Goal: Obtain resource: Download file/media

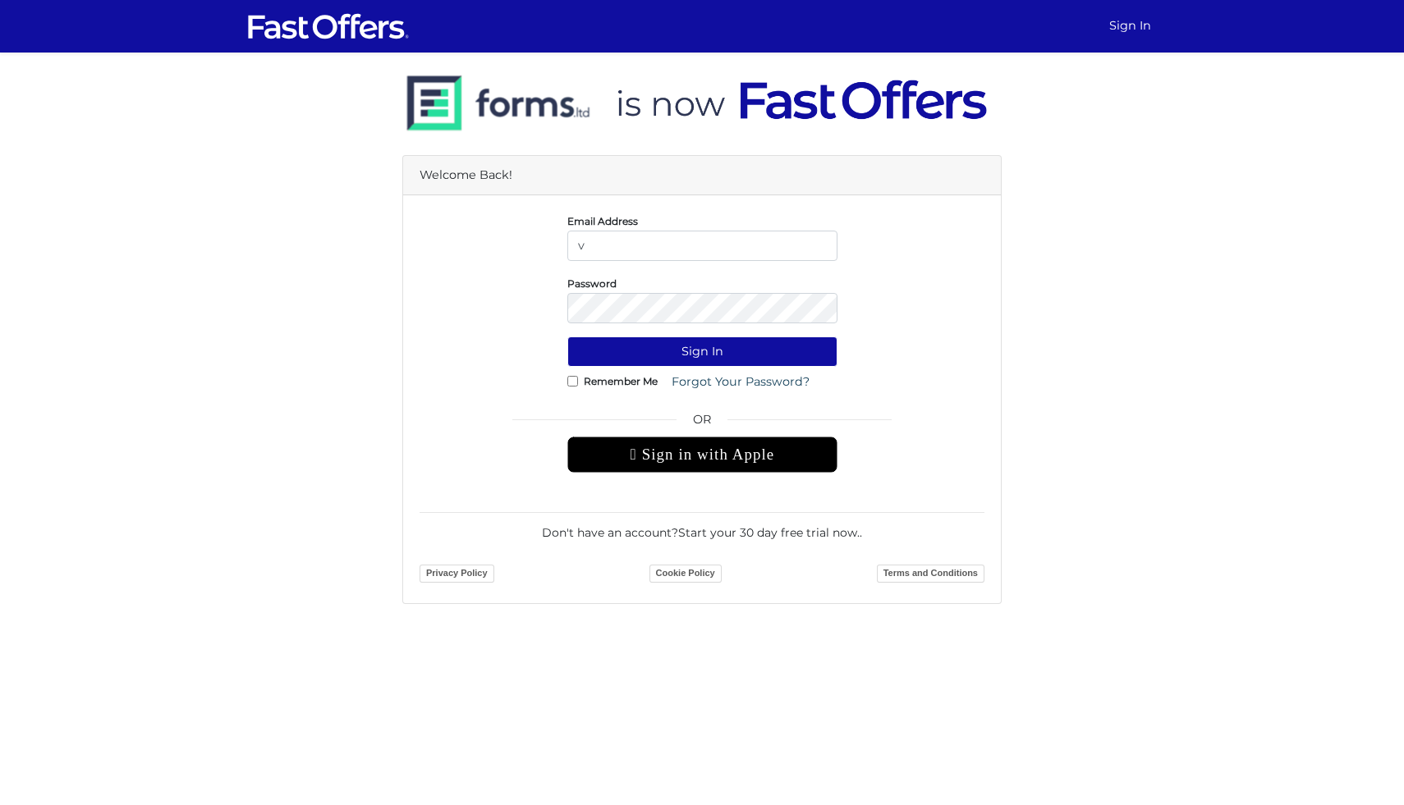
type input "vanessa.elliston@gmail.com"
click at [567, 337] on button "Sign In" at bounding box center [702, 352] width 270 height 30
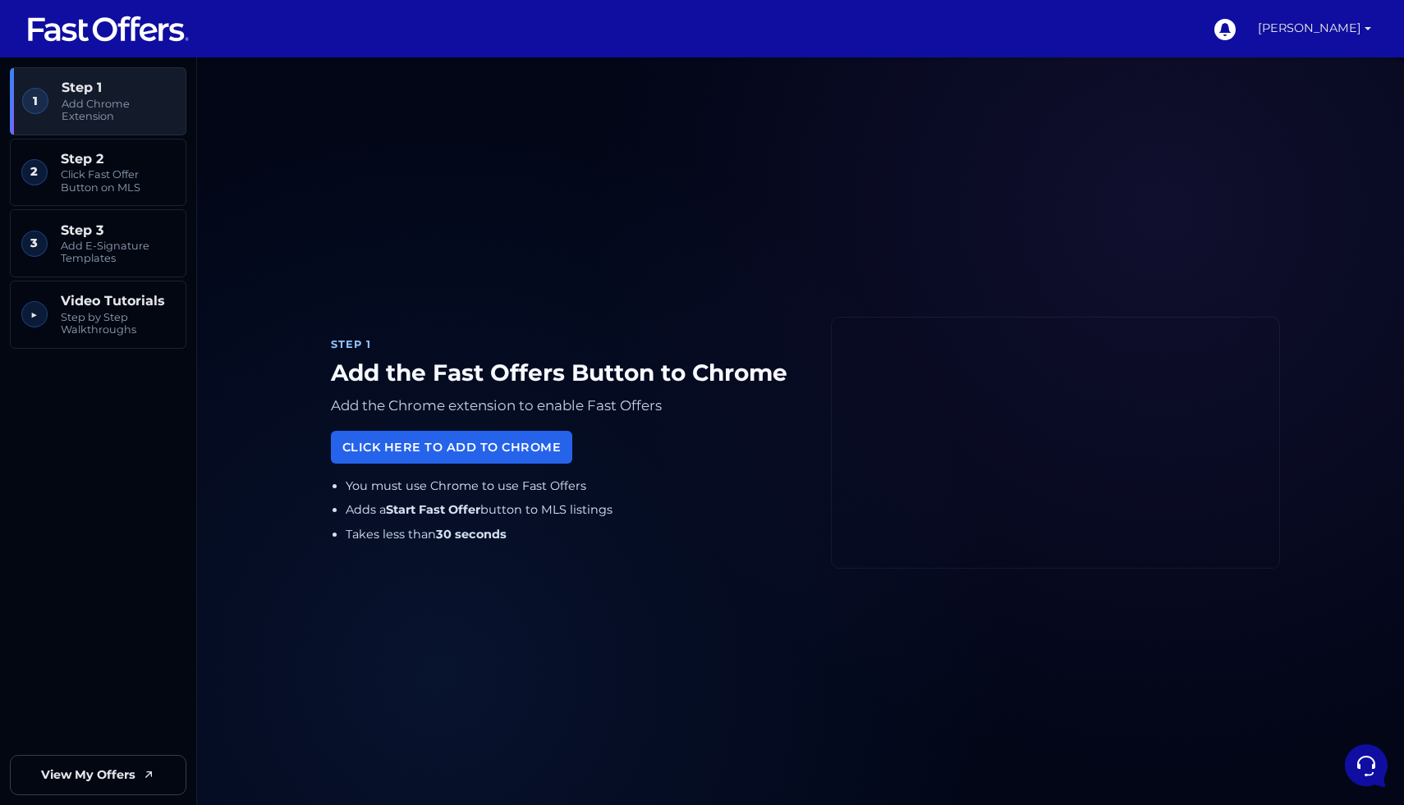
click at [1346, 24] on link "[PERSON_NAME]" at bounding box center [1314, 28] width 126 height 57
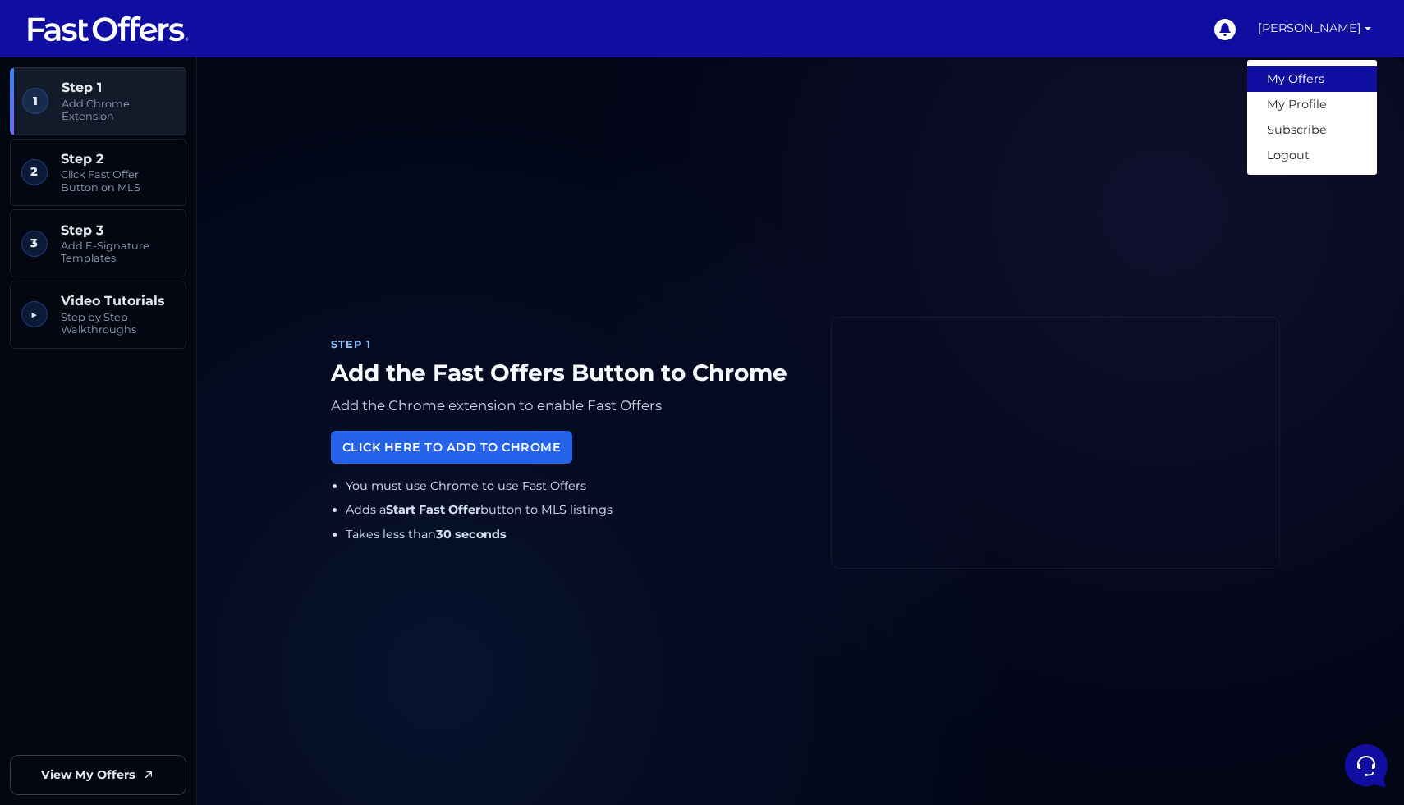
click at [1297, 71] on link "My Offers" at bounding box center [1312, 78] width 130 height 25
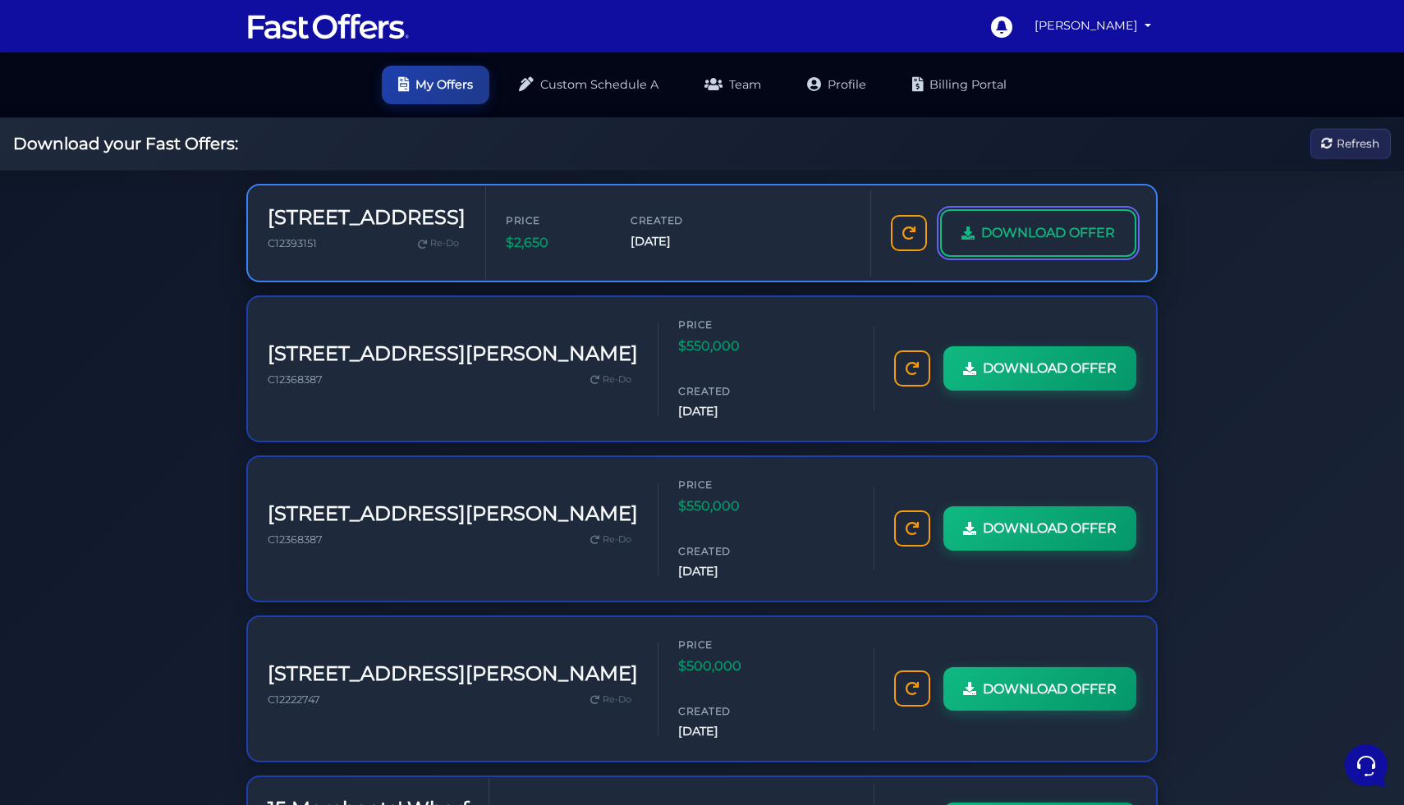
click at [1011, 223] on span "DOWNLOAD OFFER" at bounding box center [1048, 232] width 134 height 21
